Goal: Task Accomplishment & Management: Use online tool/utility

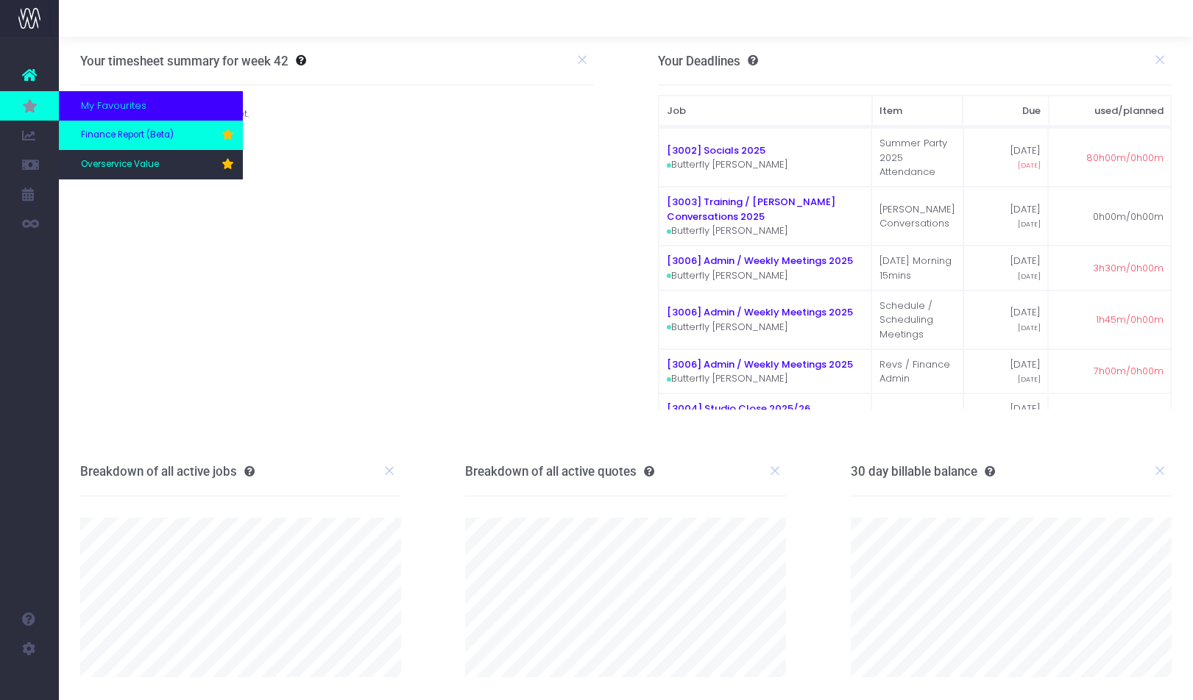
click at [106, 136] on span "Finance Report (Beta)" at bounding box center [127, 135] width 93 height 13
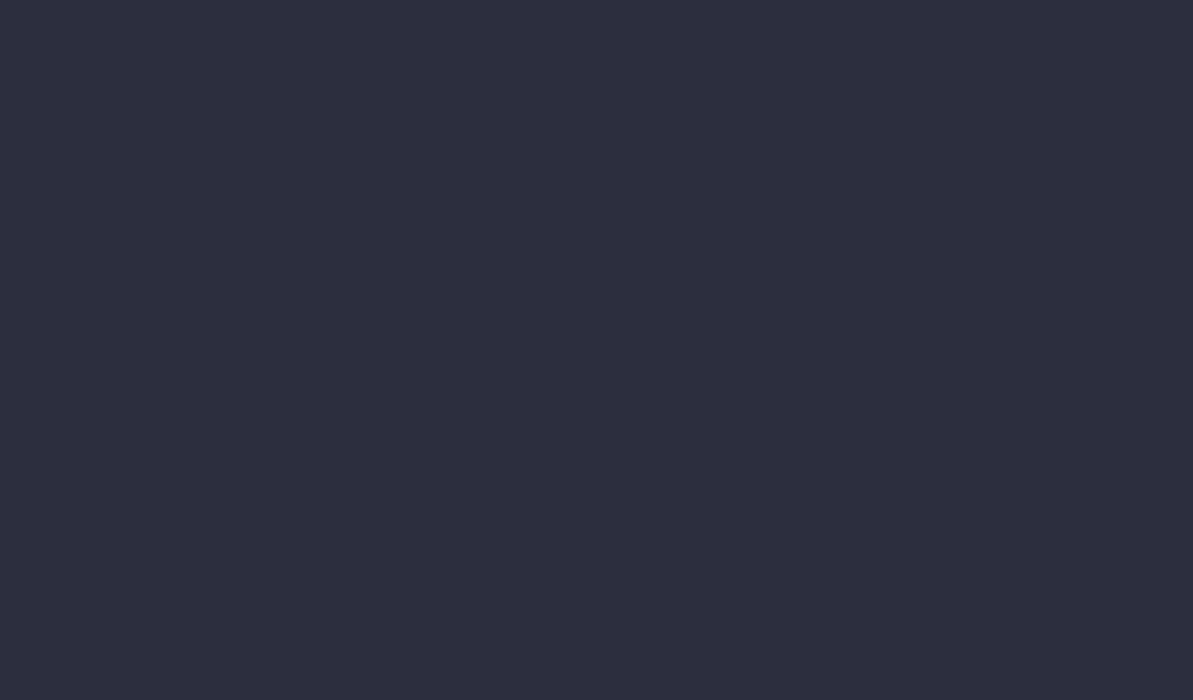
select select "finances"
select select "job"
select select "revrec"
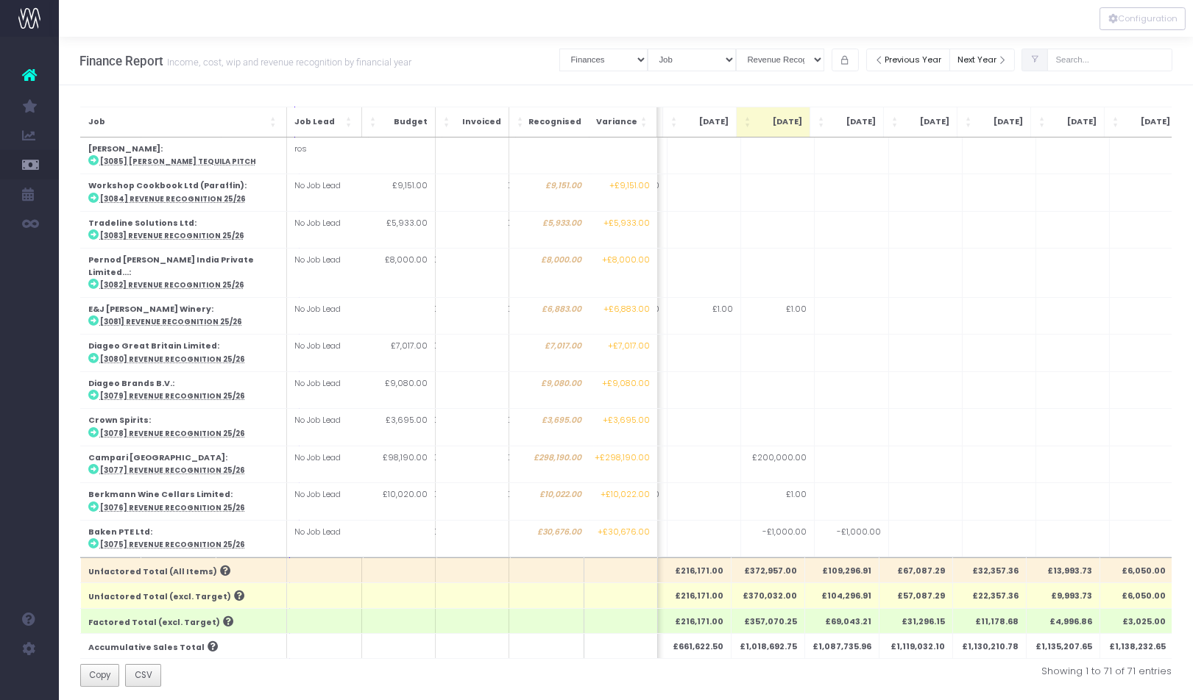
scroll to position [0, 366]
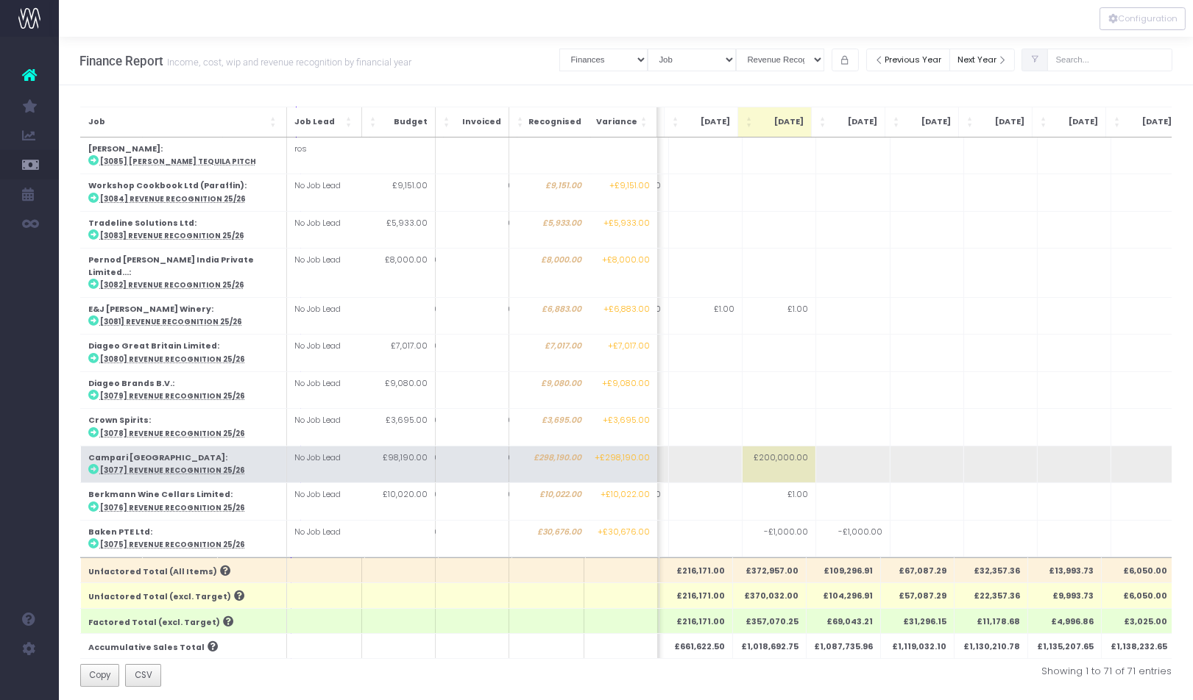
click at [192, 466] on abbr "[3077] Revenue Recognition 25/26" at bounding box center [171, 471] width 145 height 10
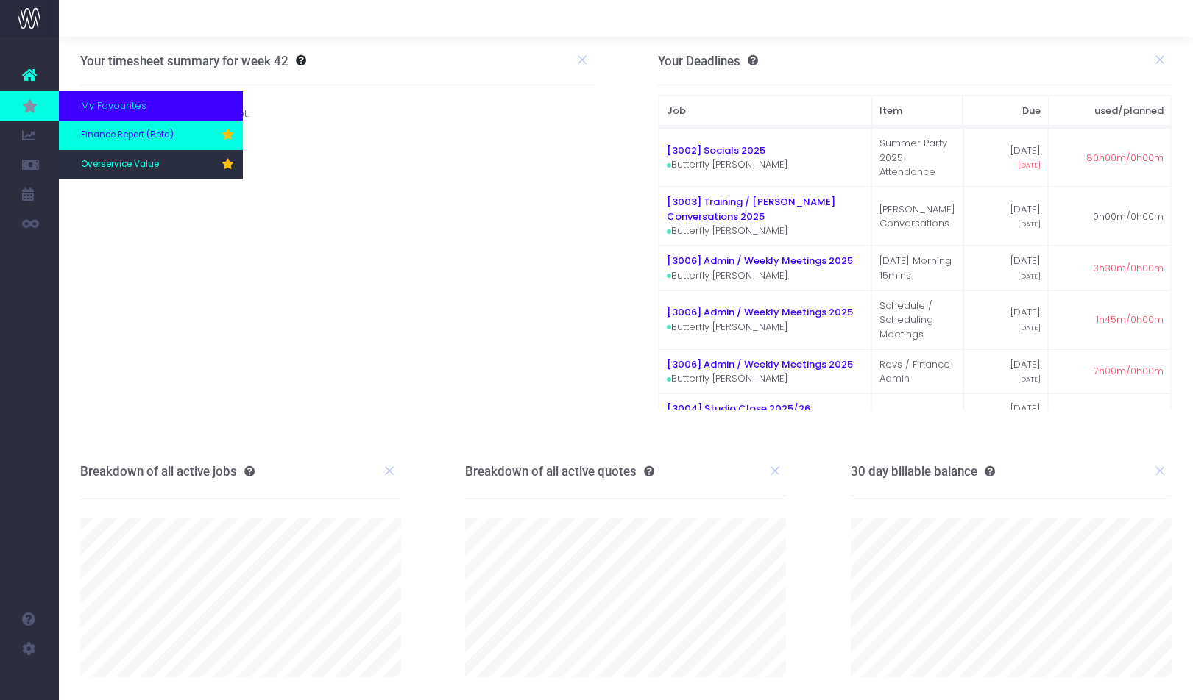
click at [111, 143] on link "Finance Report (Beta)" at bounding box center [151, 135] width 184 height 29
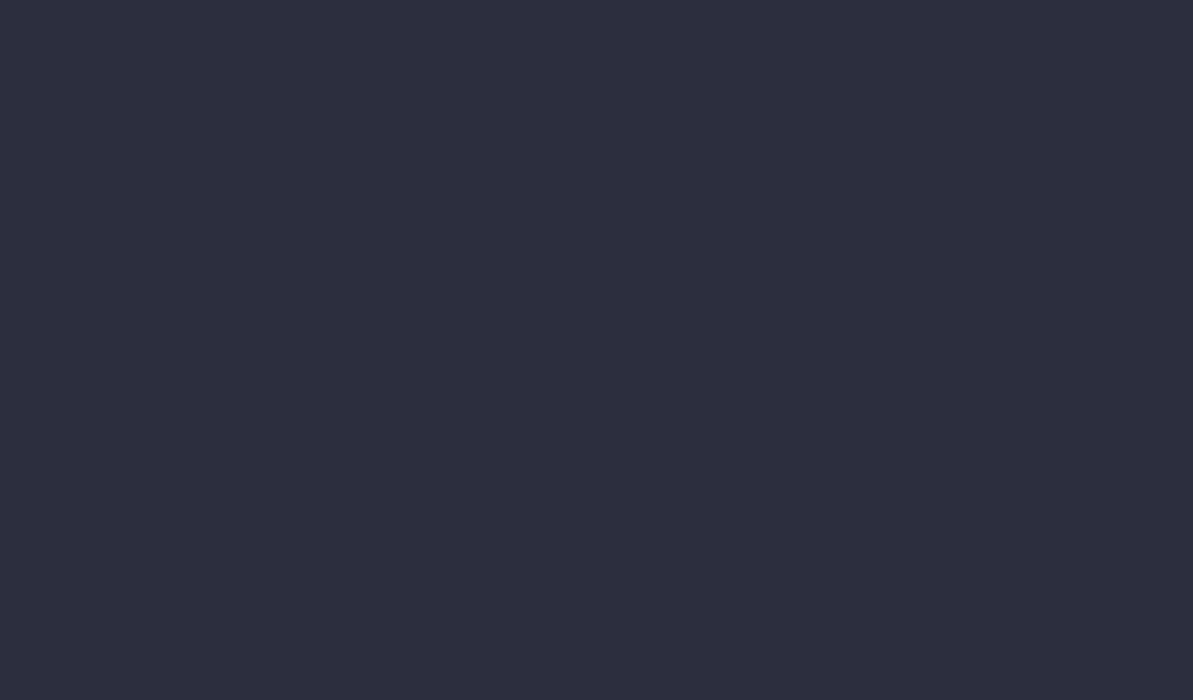
select select "finances"
select select "job"
select select "revrec"
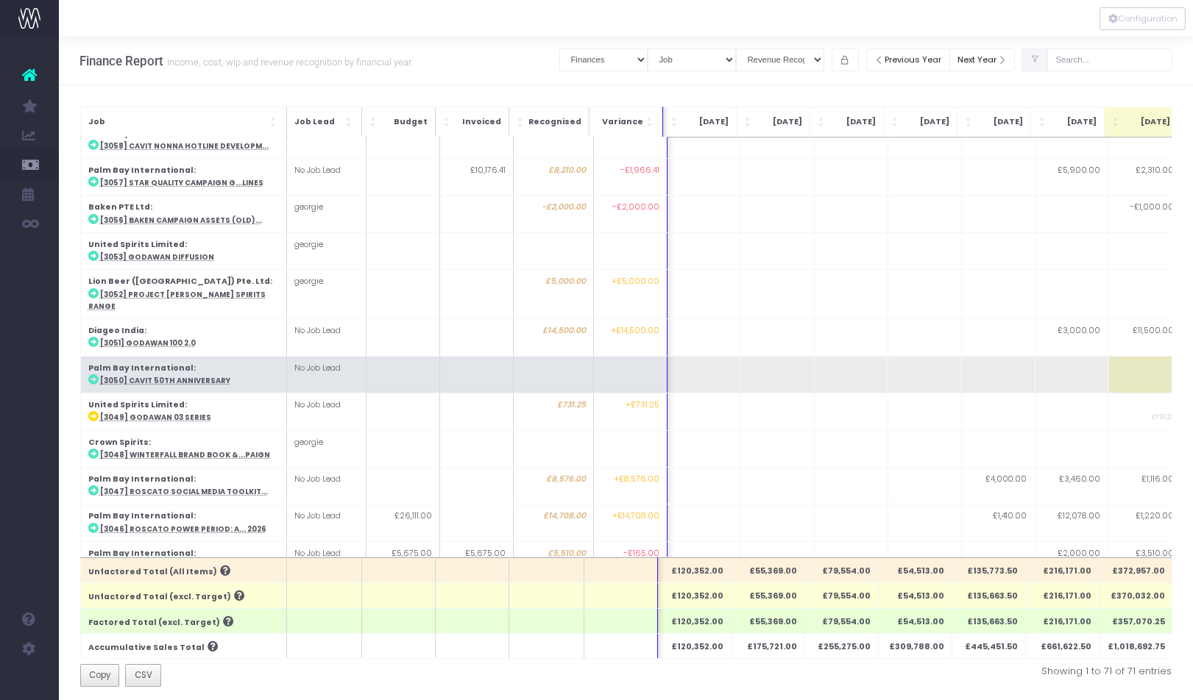
scroll to position [1005, 368]
